Goal: Contribute content

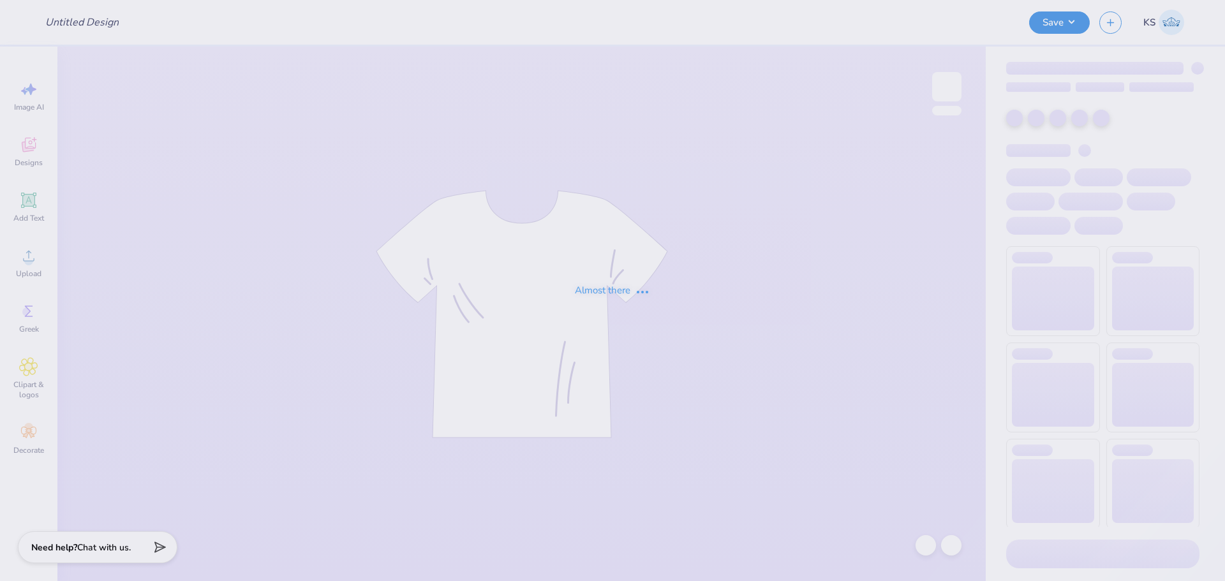
type input "DURABILITY"
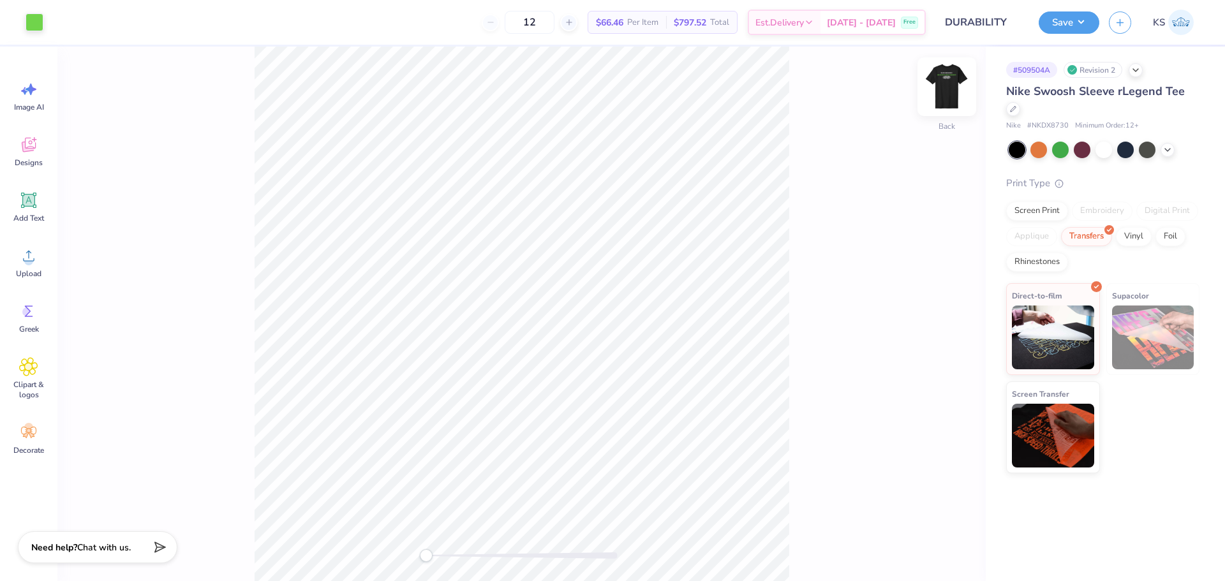
click at [940, 85] on img at bounding box center [946, 86] width 51 height 51
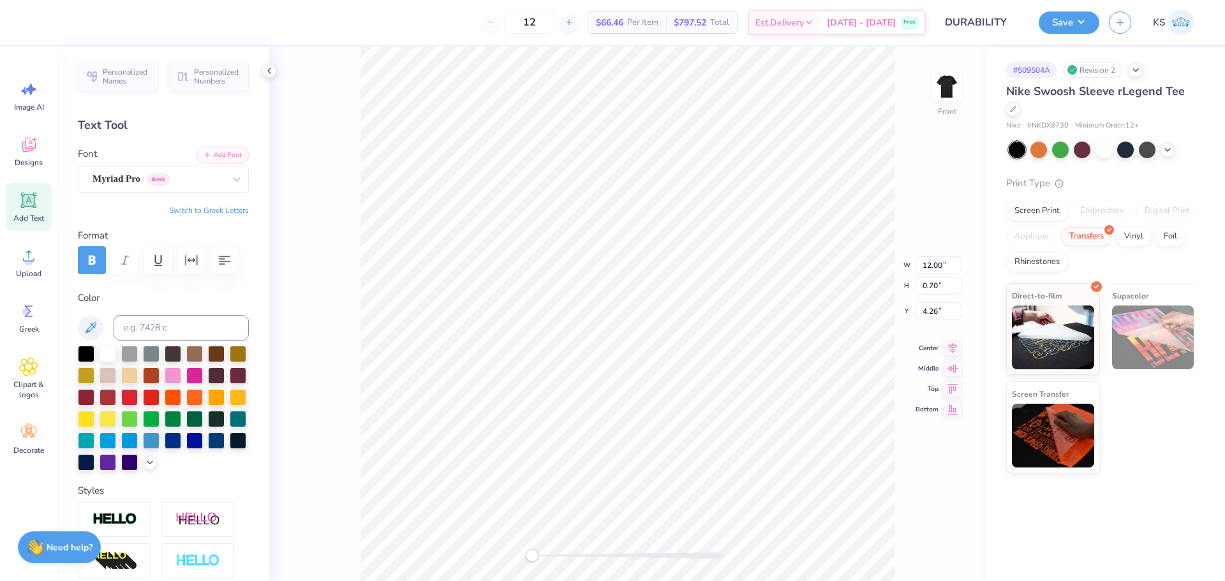
scroll to position [11, 4]
type textarea "RELENTLESS PERFORMANCE"
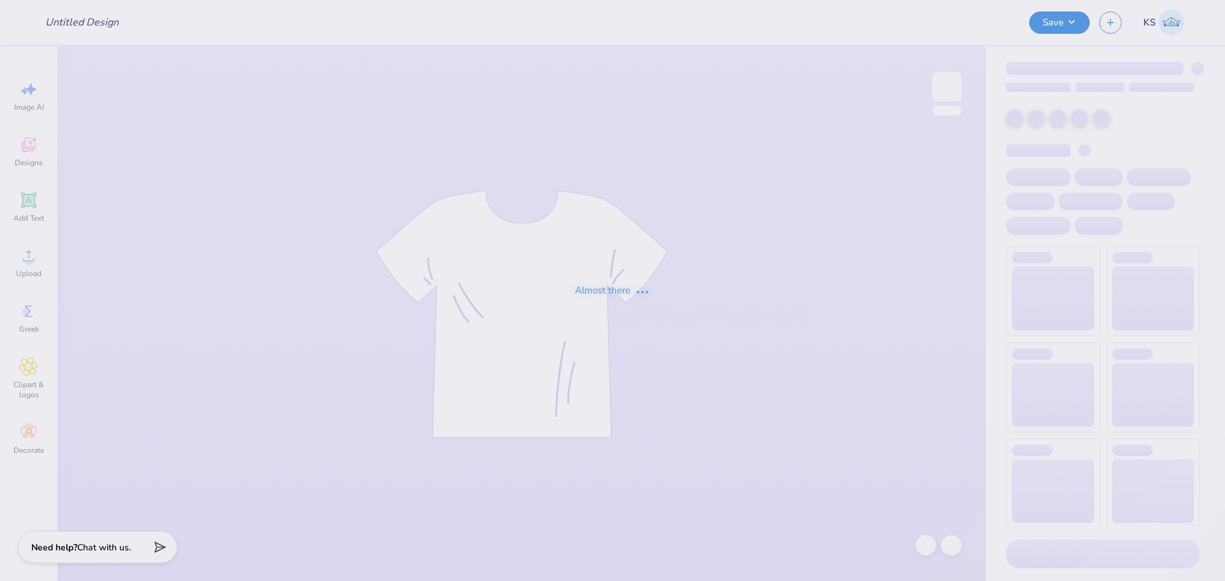
type input "Theta Xi Fall Formal '25"
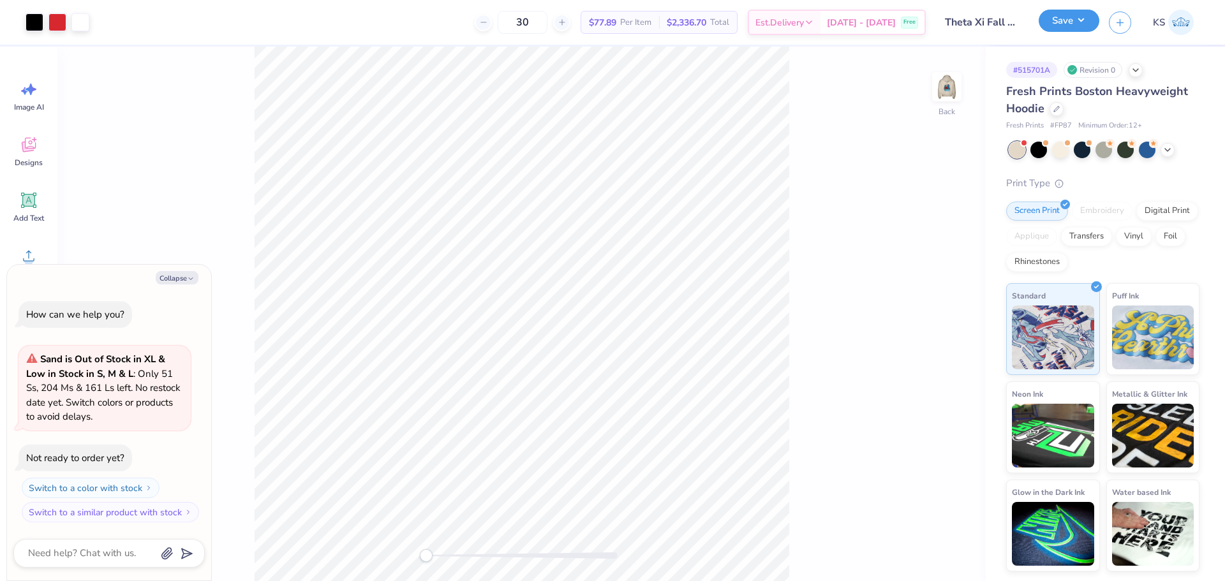
click at [1069, 21] on button "Save" at bounding box center [1069, 21] width 61 height 22
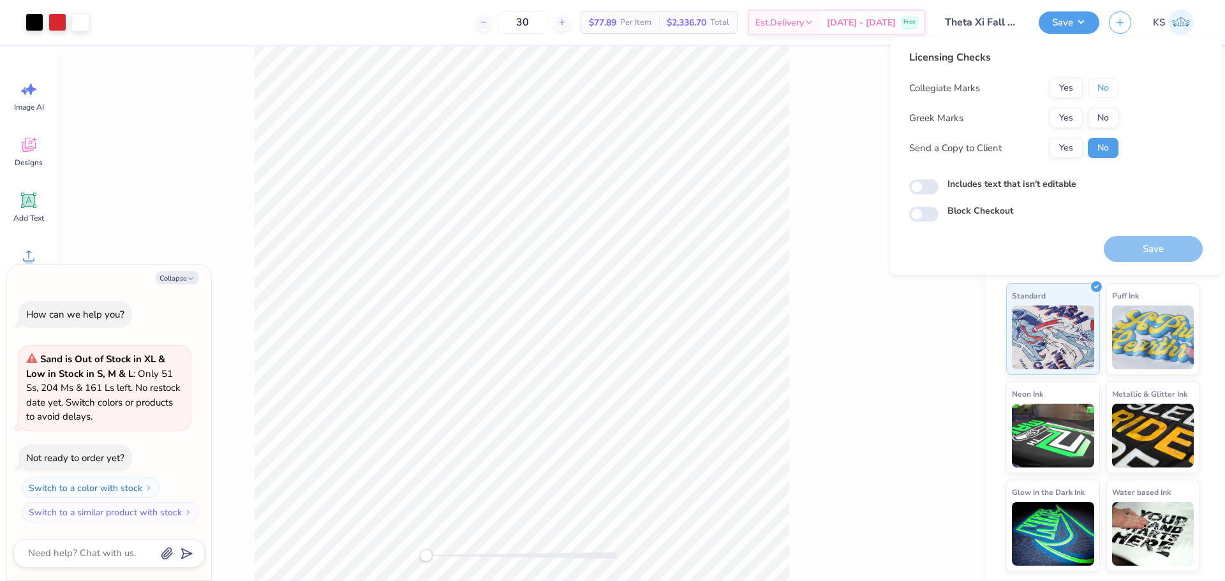
drag, startPoint x: 1102, startPoint y: 89, endPoint x: 1085, endPoint y: 105, distance: 23.5
click at [1099, 89] on button "No" at bounding box center [1103, 88] width 31 height 20
click at [1073, 119] on button "Yes" at bounding box center [1066, 118] width 33 height 20
type textarea "x"
